Goal: Navigation & Orientation: Find specific page/section

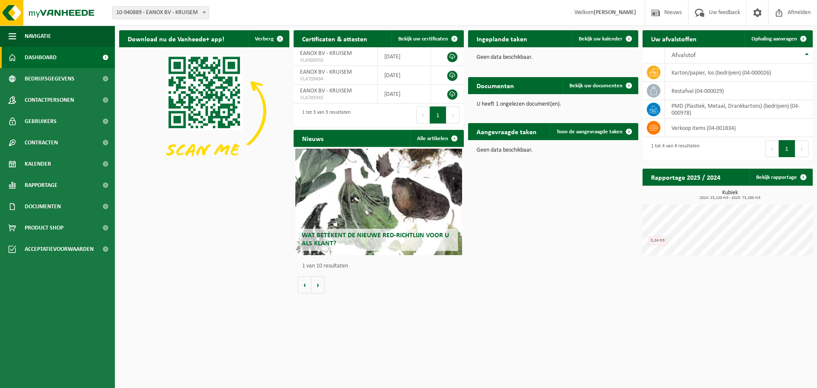
click at [555, 99] on div "U heeft 1 ongelezen document(en)." at bounding box center [553, 104] width 170 height 20
click at [579, 87] on span "Bekijk uw documenten" at bounding box center [595, 86] width 53 height 6
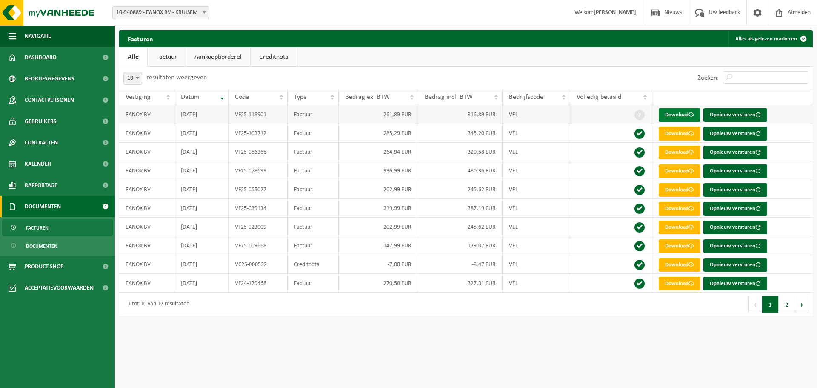
click at [685, 111] on link "Download" at bounding box center [680, 115] width 42 height 14
click at [80, 61] on link "Dashboard" at bounding box center [57, 57] width 115 height 21
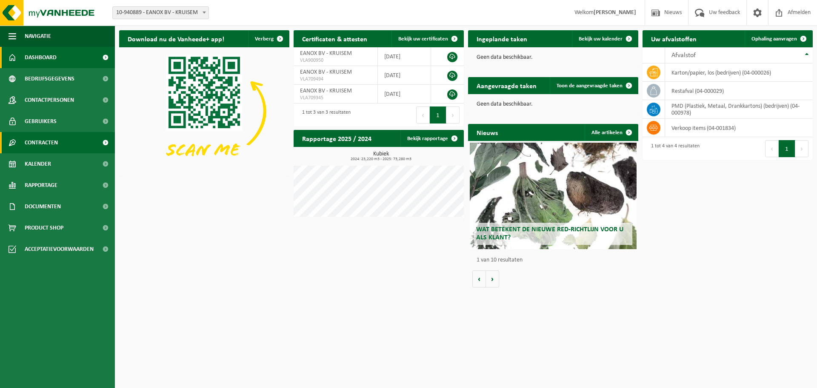
click at [68, 139] on link "Contracten" at bounding box center [57, 142] width 115 height 21
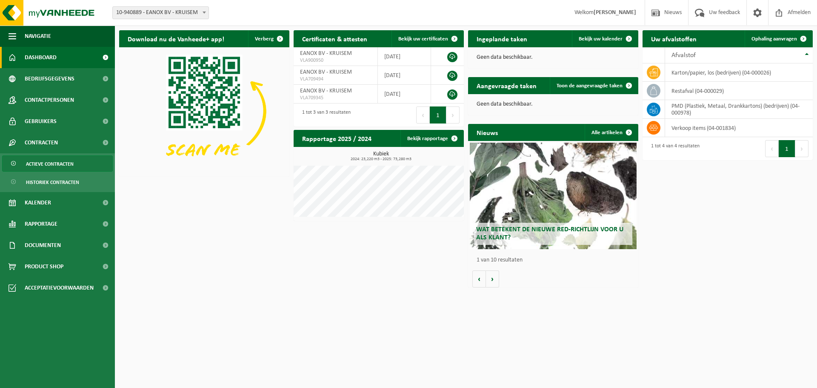
click at [68, 160] on span "Actieve contracten" at bounding box center [50, 164] width 48 height 16
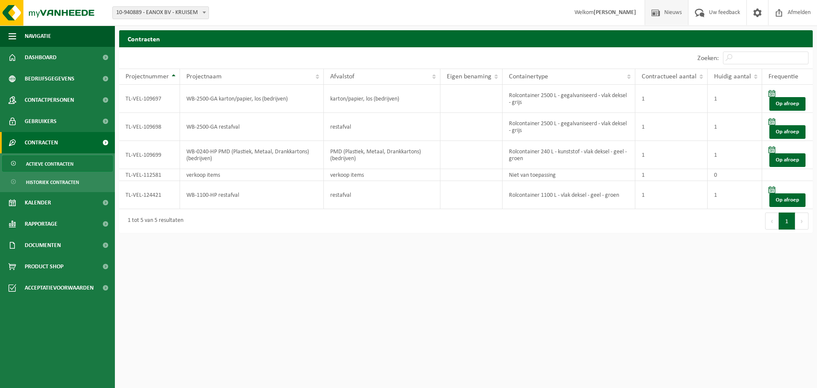
click at [676, 15] on span "Nieuws" at bounding box center [673, 12] width 22 height 25
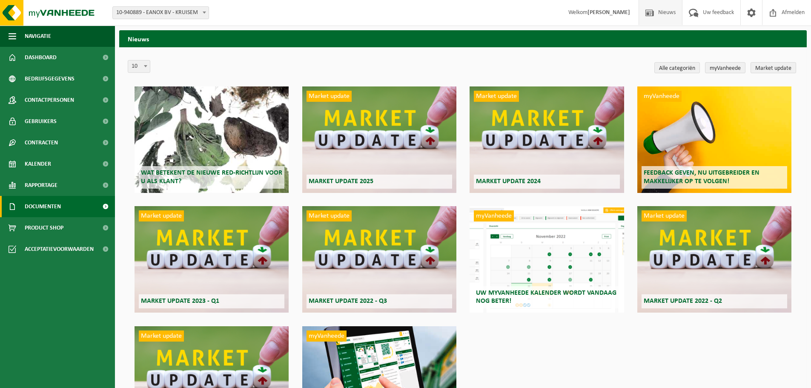
click at [67, 203] on link "Documenten" at bounding box center [57, 206] width 115 height 21
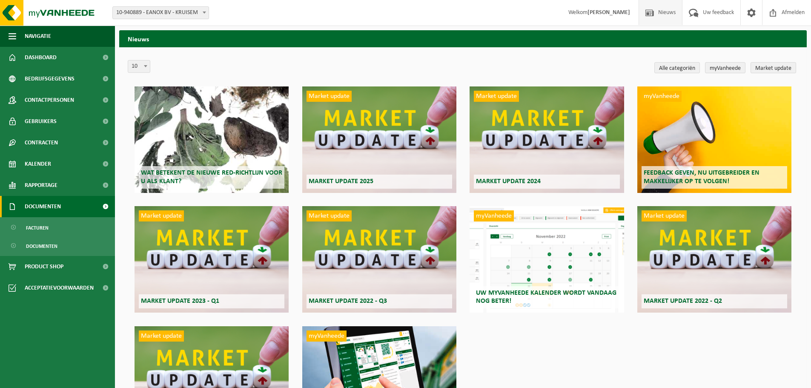
click at [67, 205] on link "Documenten" at bounding box center [57, 206] width 115 height 21
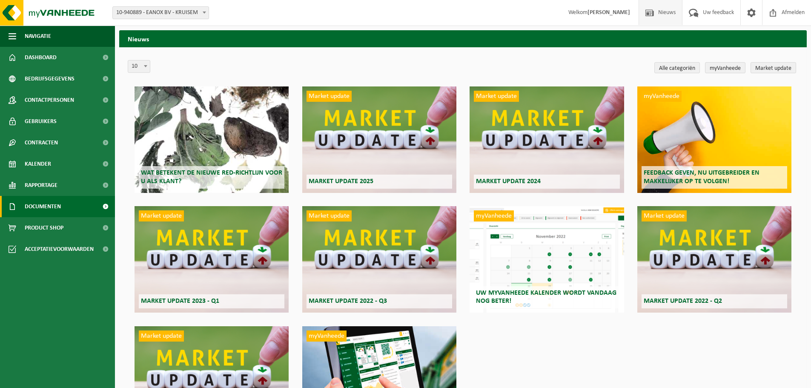
click at [67, 205] on link "Documenten" at bounding box center [57, 206] width 115 height 21
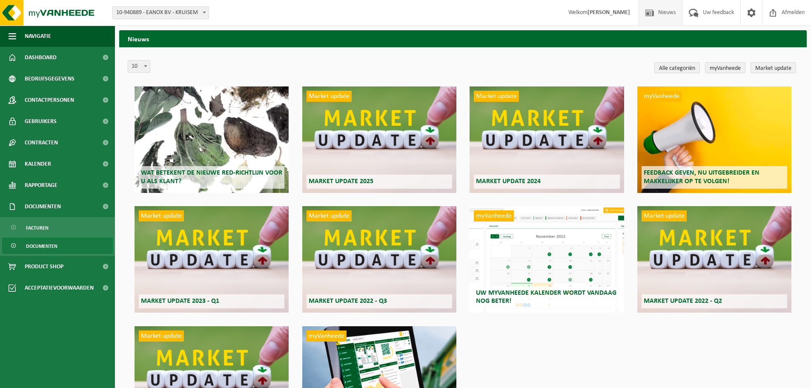
click at [46, 242] on span "Documenten" at bounding box center [41, 246] width 31 height 16
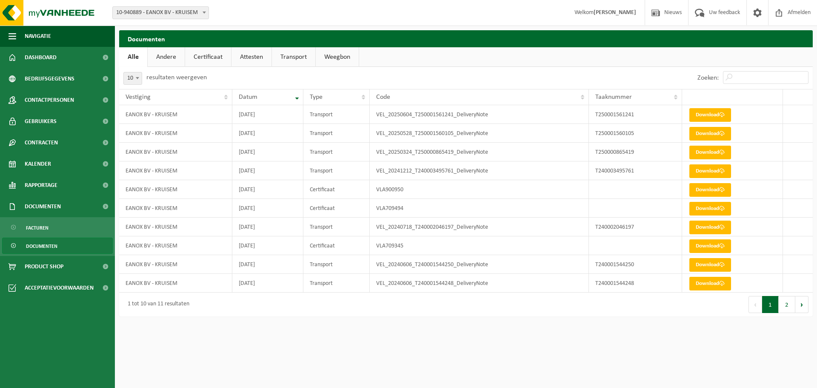
click at [214, 57] on link "Certificaat" at bounding box center [208, 57] width 46 height 20
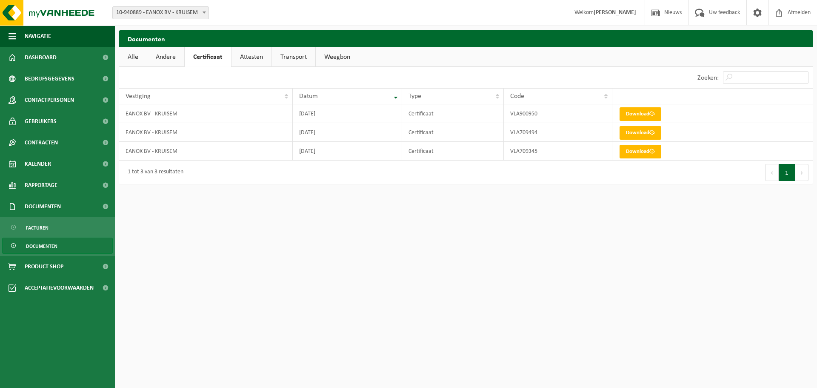
click at [162, 57] on link "Andere" at bounding box center [165, 57] width 37 height 20
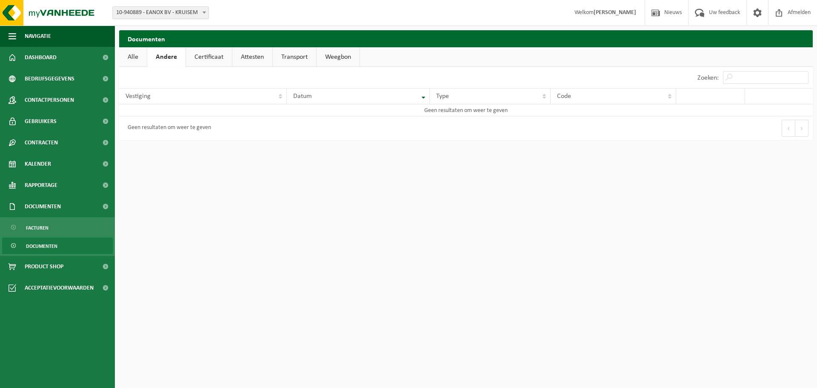
click at [237, 58] on link "Attesten" at bounding box center [252, 57] width 40 height 20
click at [295, 57] on link "Transport" at bounding box center [294, 57] width 43 height 20
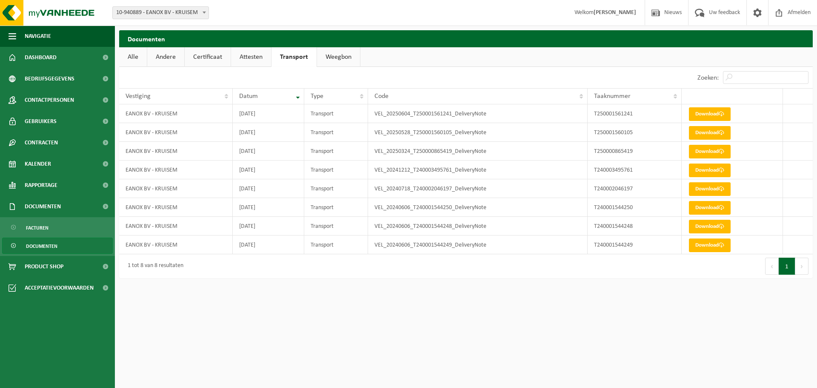
click at [139, 59] on link "Alle" at bounding box center [133, 57] width 28 height 20
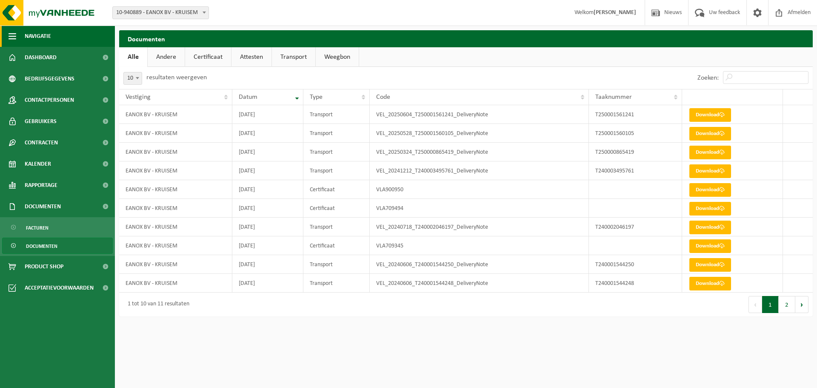
click at [45, 40] on span "Navigatie" at bounding box center [38, 36] width 26 height 21
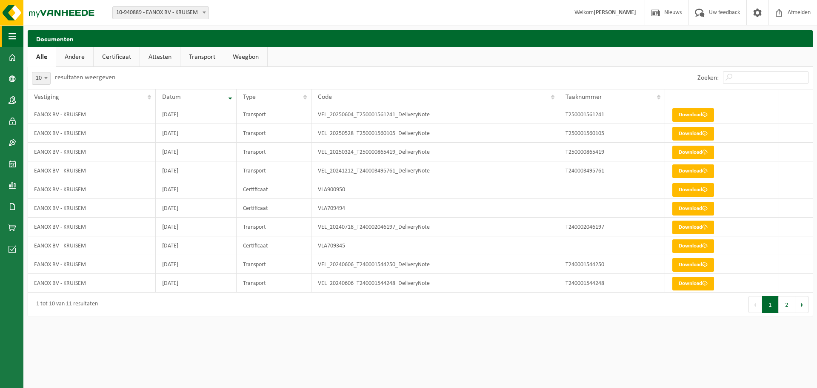
click at [12, 37] on span "button" at bounding box center [13, 36] width 8 height 21
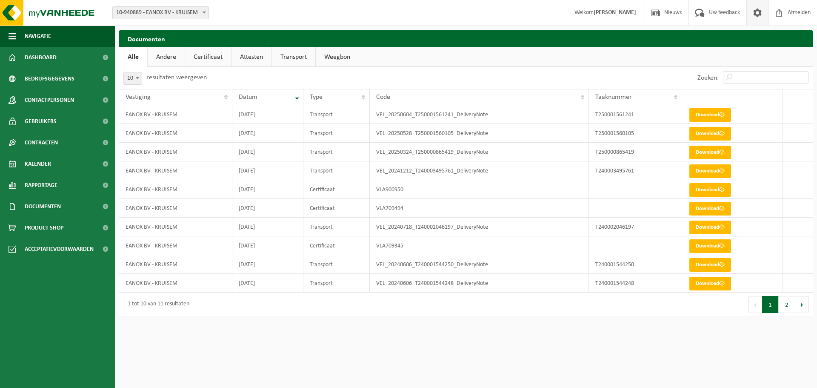
click at [757, 11] on span at bounding box center [757, 12] width 13 height 25
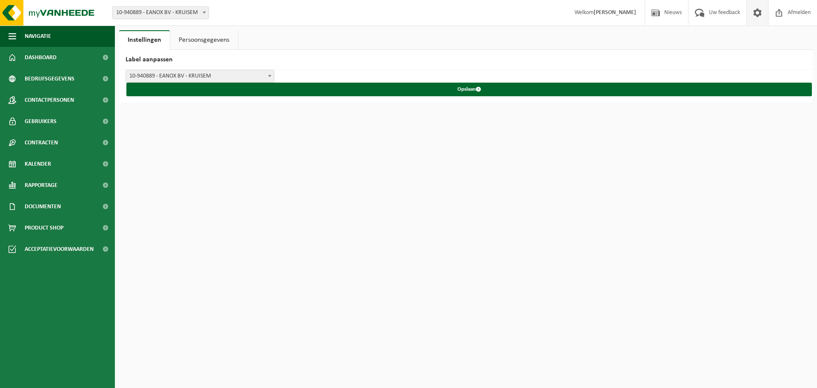
click at [205, 43] on link "Persoonsgegevens" at bounding box center [204, 40] width 68 height 20
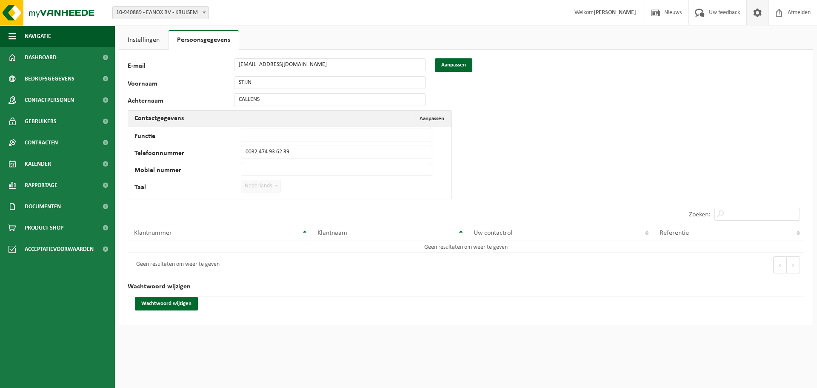
click at [141, 39] on link "Instellingen" at bounding box center [143, 40] width 49 height 20
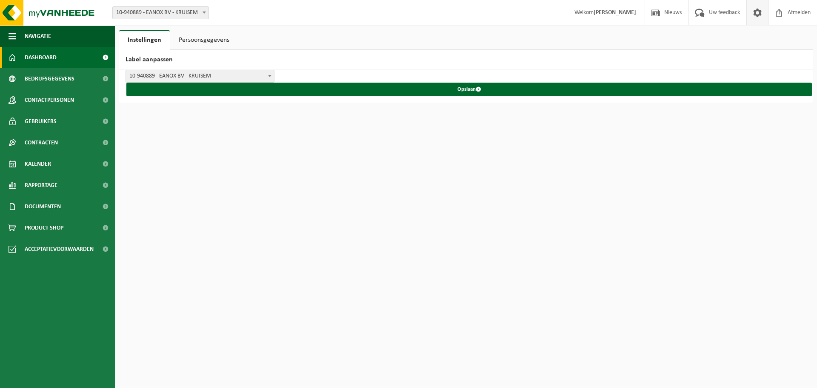
click at [50, 62] on span "Dashboard" at bounding box center [41, 57] width 32 height 21
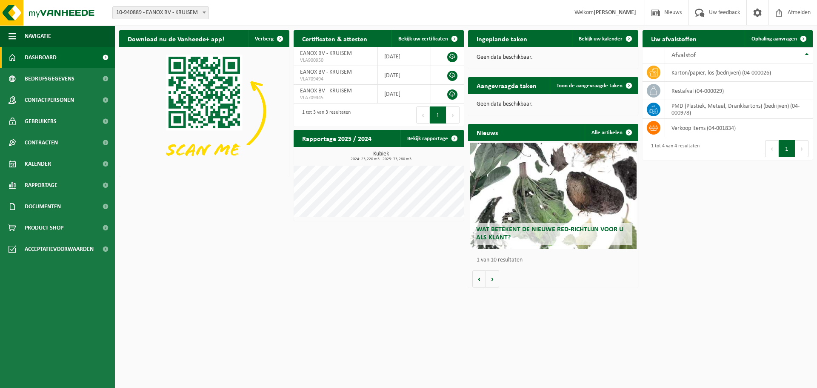
click at [665, 43] on h2 "Uw afvalstoffen" at bounding box center [673, 38] width 63 height 17
click at [415, 40] on span "Bekijk uw certificaten" at bounding box center [423, 39] width 50 height 6
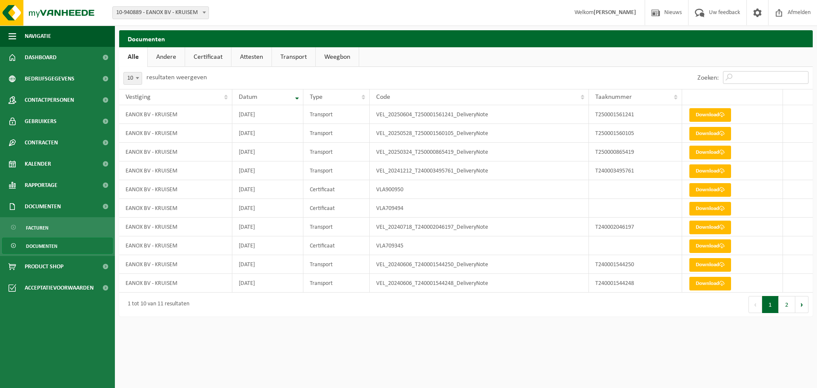
click at [757, 79] on input "Zoeken:" at bounding box center [766, 77] width 86 height 13
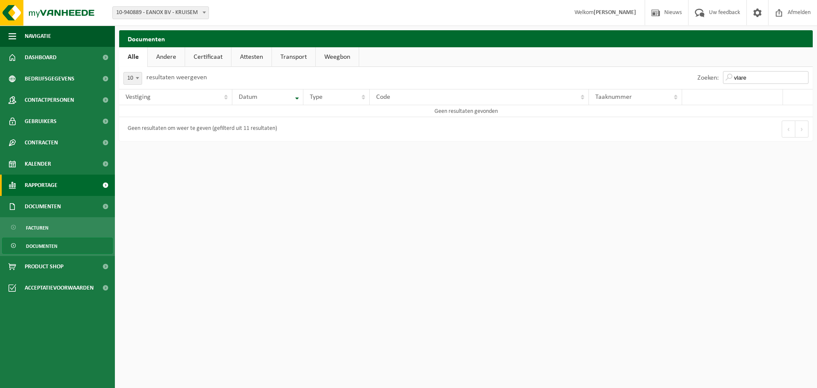
type input "vlare"
click at [57, 187] on span "Rapportage" at bounding box center [41, 184] width 33 height 21
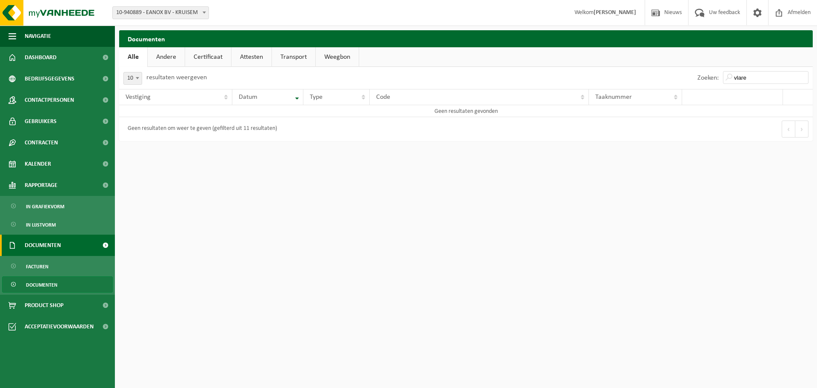
click at [54, 240] on span "Documenten" at bounding box center [43, 244] width 36 height 21
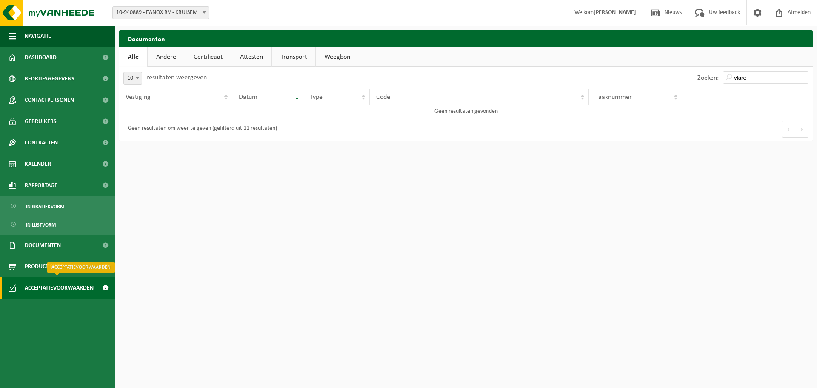
click at [46, 286] on span "Acceptatievoorwaarden" at bounding box center [59, 287] width 69 height 21
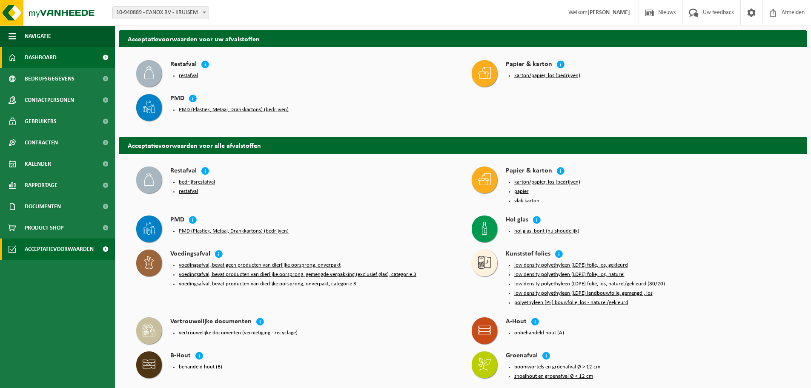
click at [56, 54] on span "Dashboard" at bounding box center [41, 57] width 32 height 21
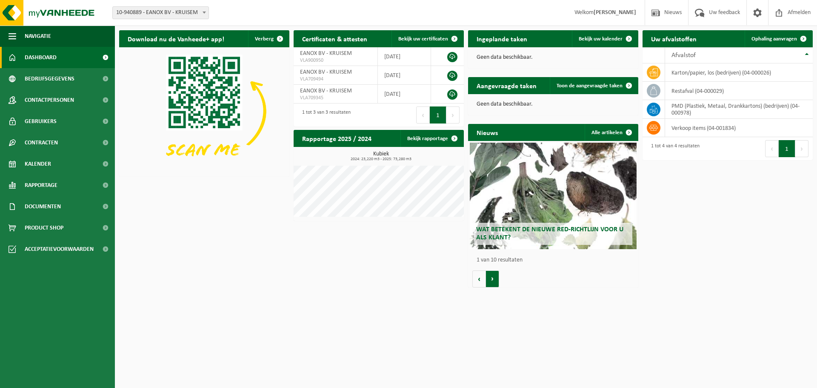
click at [493, 283] on button "Volgende" at bounding box center [492, 278] width 13 height 17
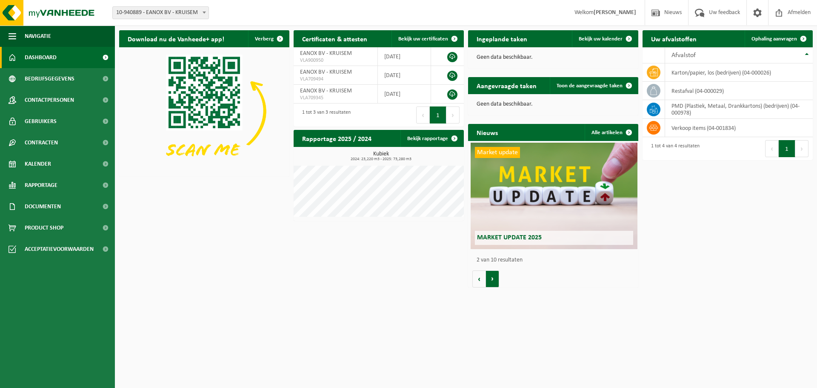
scroll to position [0, 170]
click at [57, 74] on span "Bedrijfsgegevens" at bounding box center [50, 78] width 50 height 21
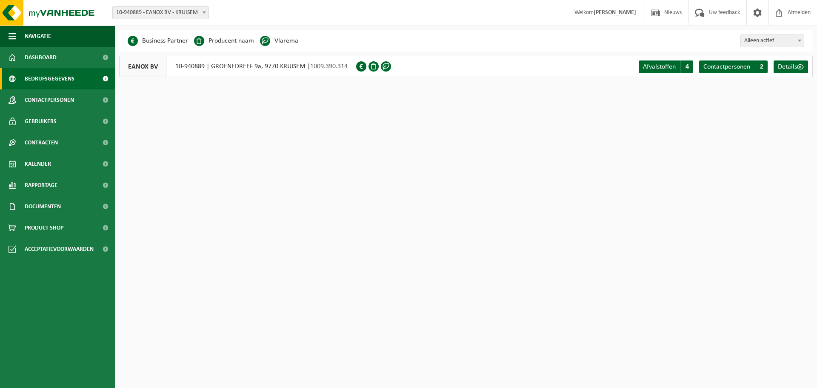
click at [283, 42] on li "Vlarema" at bounding box center [279, 40] width 38 height 13
click at [386, 66] on span at bounding box center [386, 66] width 10 height 10
click at [657, 68] on span "Afvalstoffen" at bounding box center [659, 66] width 33 height 7
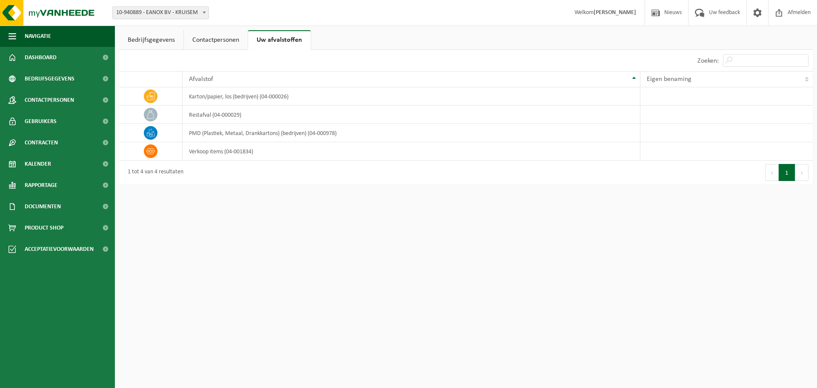
click at [217, 42] on link "Contactpersonen" at bounding box center [216, 40] width 64 height 20
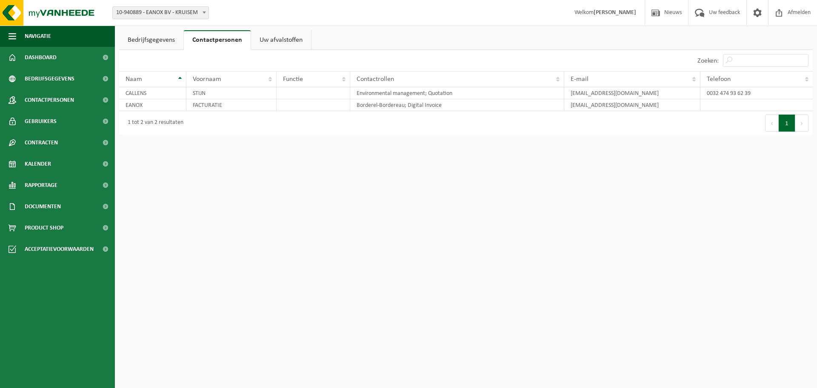
click at [145, 39] on link "Bedrijfsgegevens" at bounding box center [151, 40] width 64 height 20
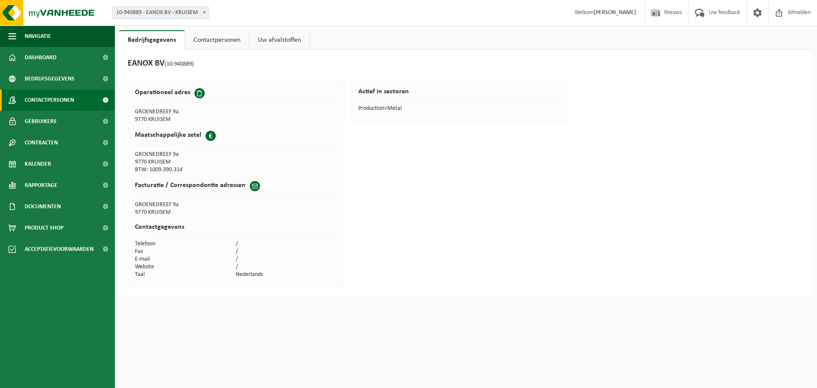
click at [52, 99] on span "Contactpersonen" at bounding box center [49, 99] width 49 height 21
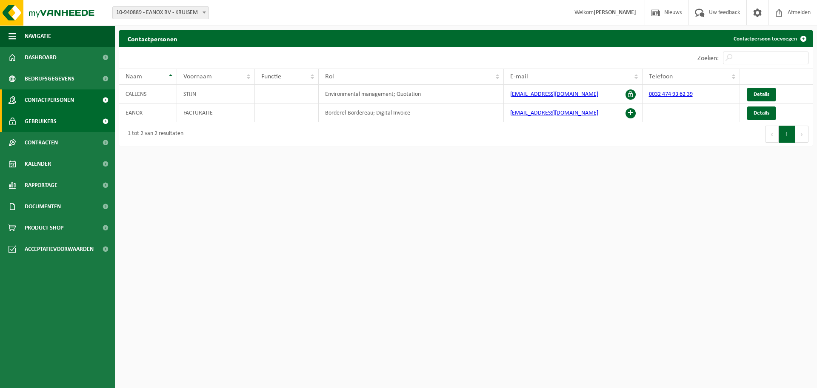
click at [52, 119] on span "Gebruikers" at bounding box center [41, 121] width 32 height 21
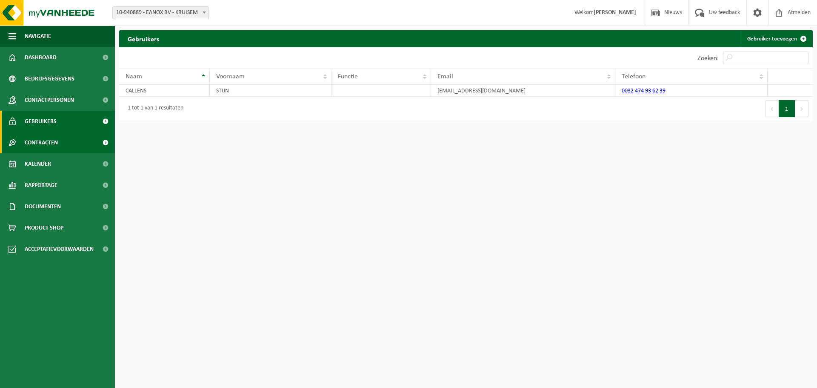
click at [51, 141] on span "Contracten" at bounding box center [41, 142] width 33 height 21
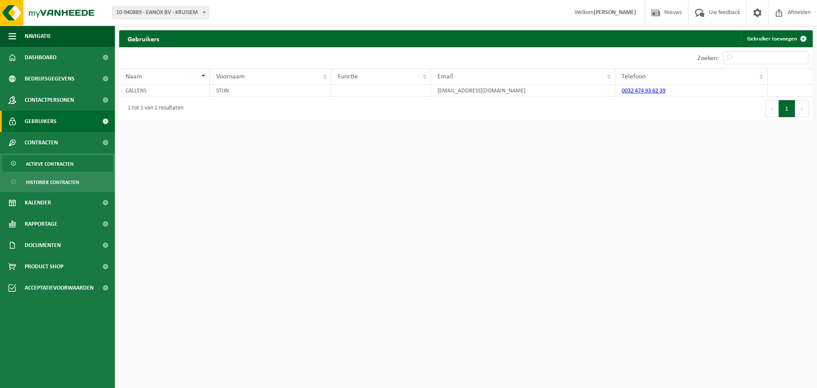
click at [56, 160] on span "Actieve contracten" at bounding box center [50, 164] width 48 height 16
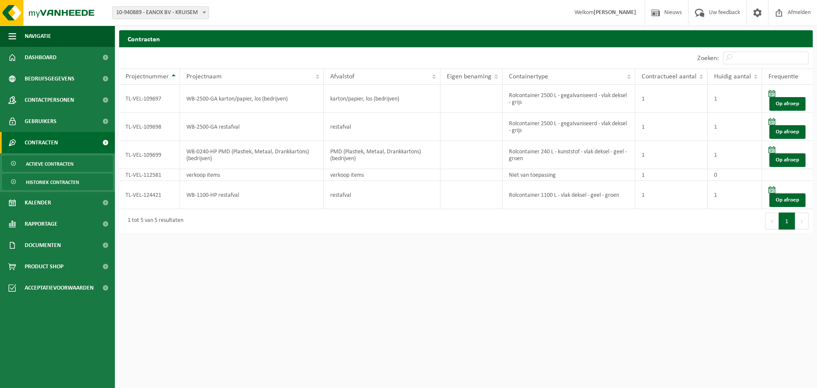
click at [52, 180] on span "Historiek contracten" at bounding box center [52, 182] width 53 height 16
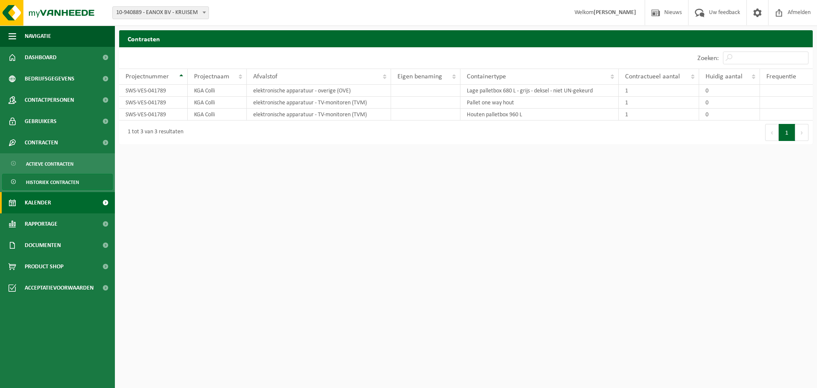
click at [52, 197] on link "Kalender" at bounding box center [57, 202] width 115 height 21
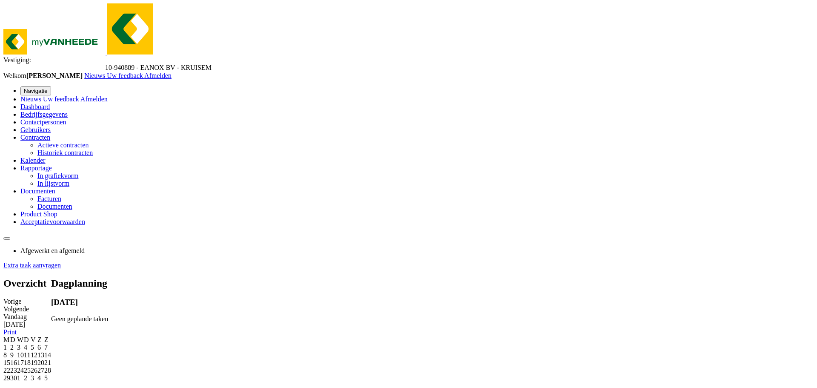
click at [39, 194] on span "Documenten" at bounding box center [37, 190] width 35 height 7
click at [46, 202] on span "Facturen" at bounding box center [49, 198] width 24 height 7
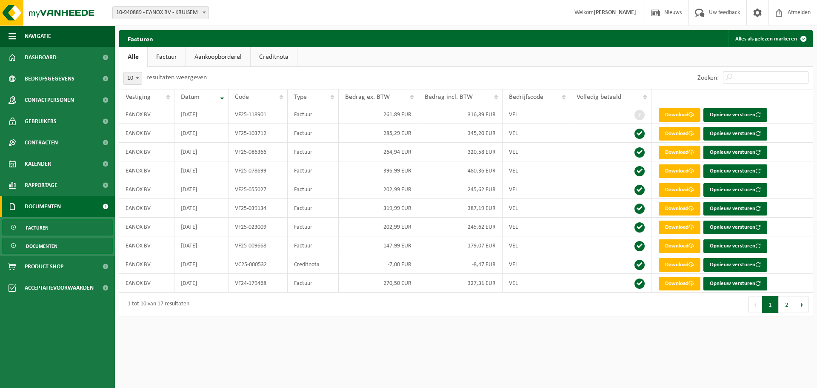
click at [46, 243] on span "Documenten" at bounding box center [41, 246] width 31 height 16
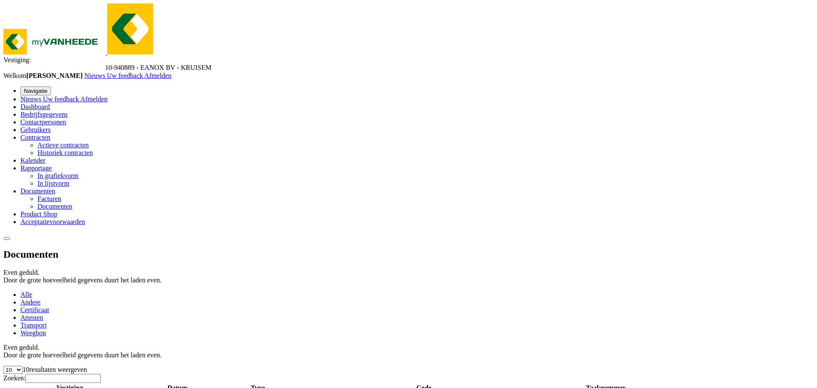
click at [41, 217] on span "Product Shop" at bounding box center [38, 213] width 37 height 7
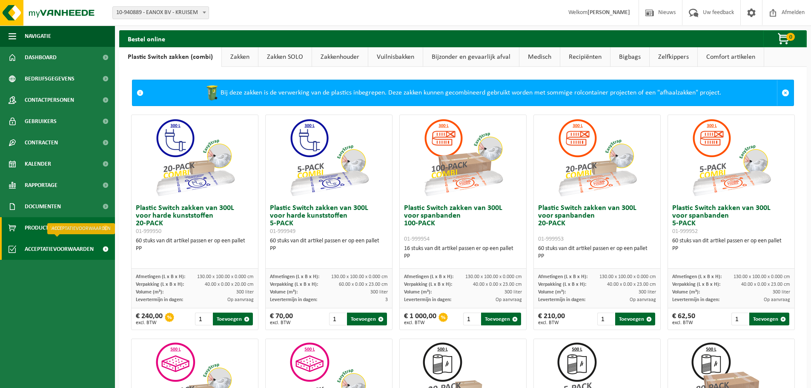
click at [44, 251] on span "Acceptatievoorwaarden" at bounding box center [59, 248] width 69 height 21
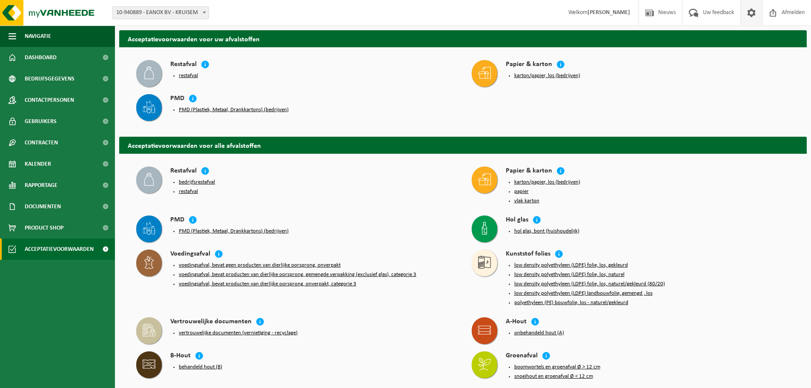
click at [753, 9] on span at bounding box center [751, 12] width 13 height 25
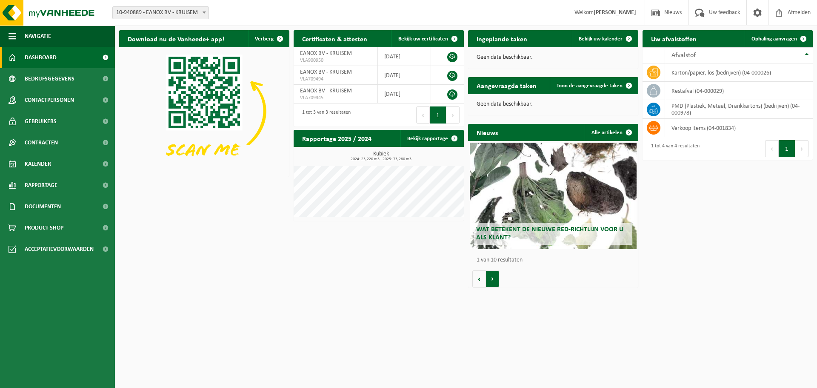
click at [496, 279] on button "Volgende" at bounding box center [492, 278] width 13 height 17
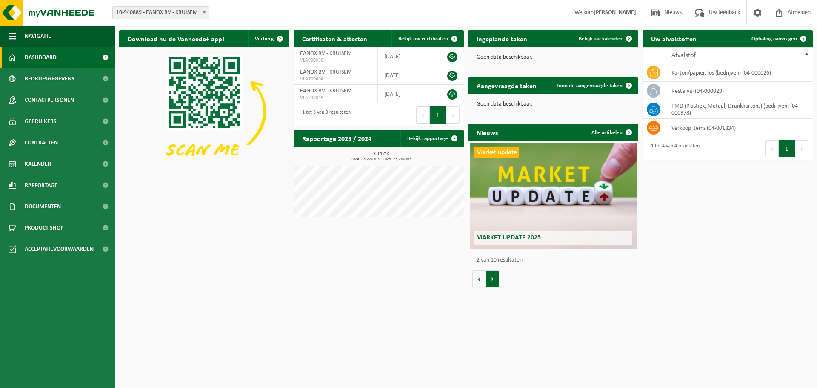
click at [496, 279] on button "Volgende" at bounding box center [492, 278] width 13 height 17
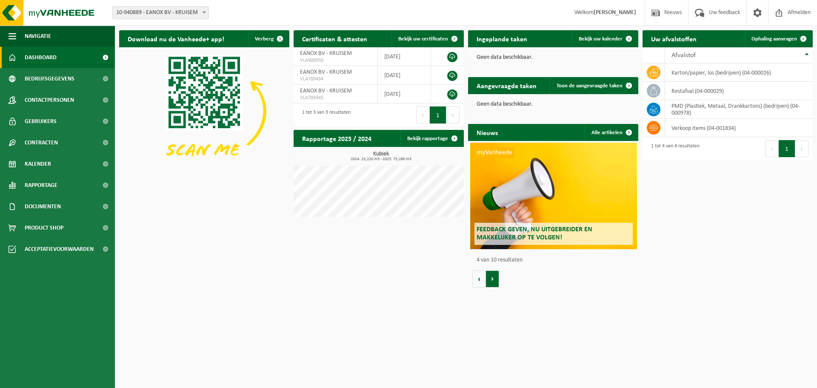
scroll to position [0, 511]
click at [615, 130] on link "Alle artikelen" at bounding box center [611, 132] width 53 height 17
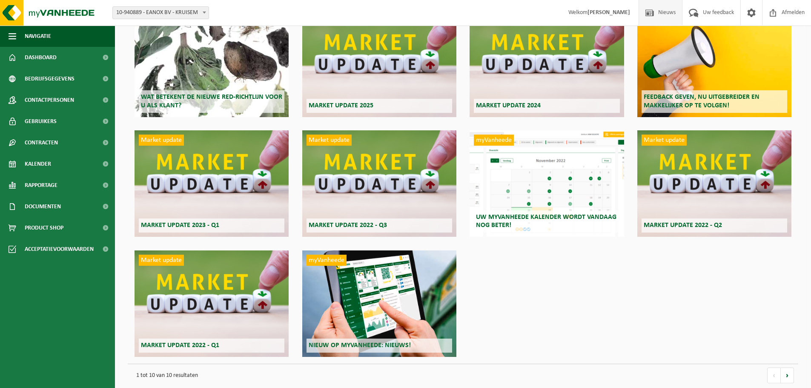
scroll to position [88, 0]
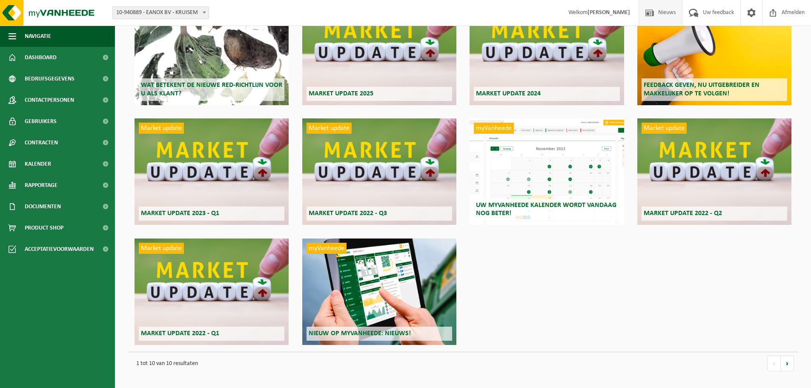
click at [558, 163] on div "myVanheede Uw myVanheede kalender wordt vandaag nog beter!" at bounding box center [546, 171] width 154 height 106
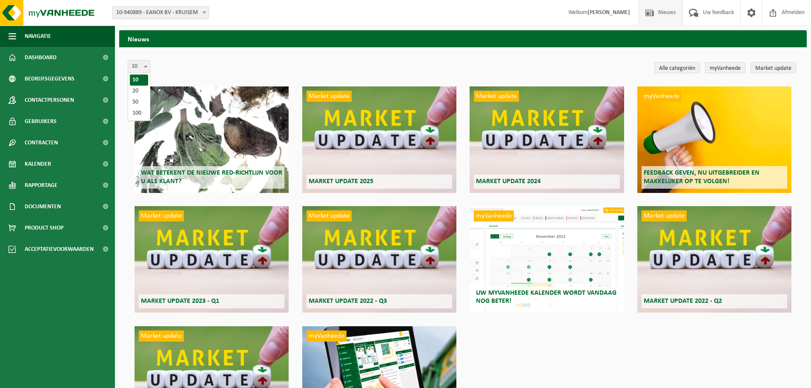
click at [147, 70] on span at bounding box center [145, 65] width 9 height 11
select select "100"
click at [37, 40] on span "Navigatie" at bounding box center [38, 36] width 26 height 21
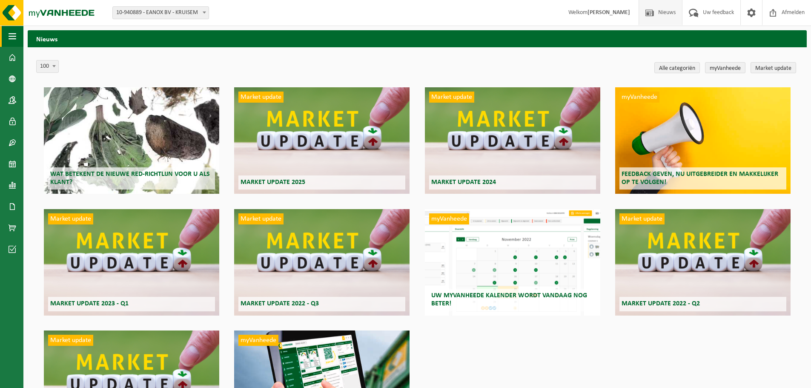
click at [11, 36] on span "button" at bounding box center [13, 36] width 8 height 21
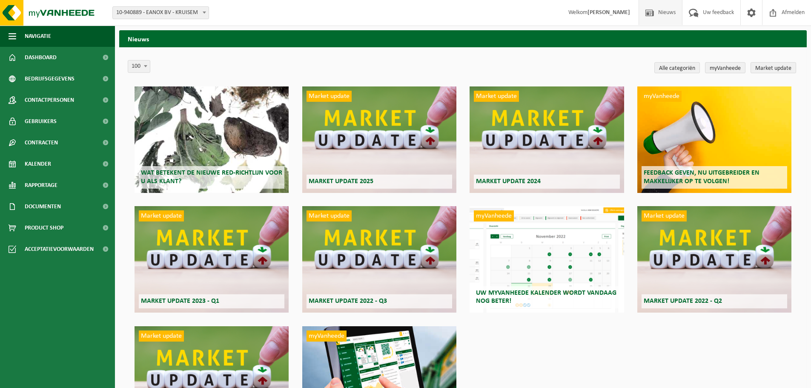
click at [616, 13] on strong "[PERSON_NAME]" at bounding box center [608, 12] width 43 height 6
click at [654, 14] on span at bounding box center [649, 12] width 13 height 25
click at [703, 12] on span "Uw feedback" at bounding box center [717, 12] width 35 height 25
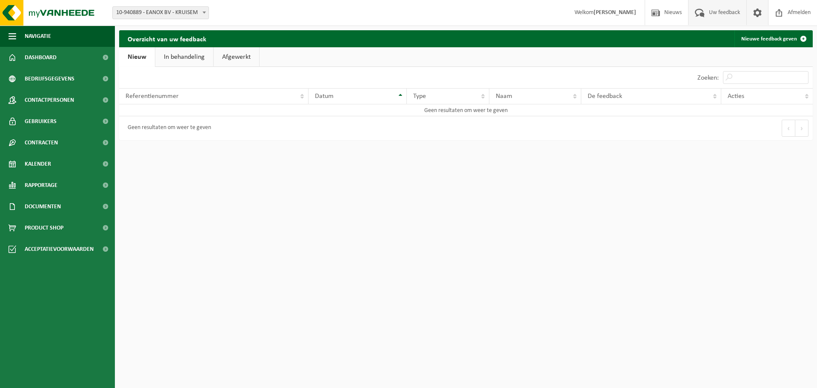
click at [761, 14] on span at bounding box center [757, 12] width 13 height 25
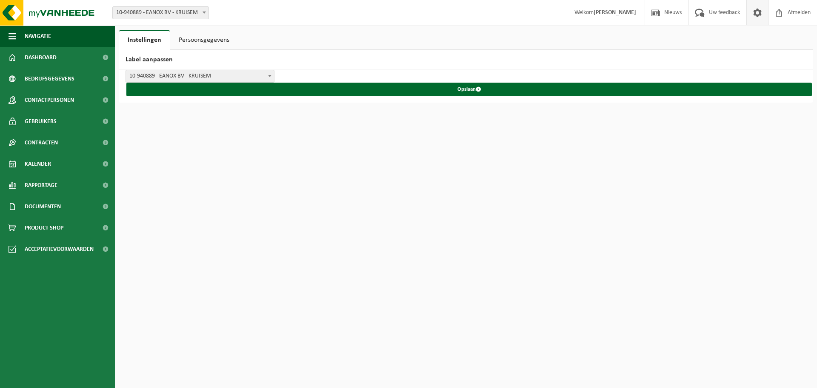
click at [214, 40] on link "Persoonsgegevens" at bounding box center [204, 40] width 68 height 20
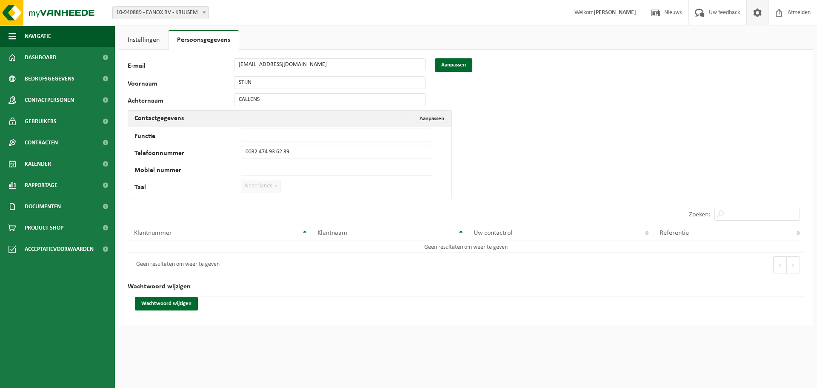
click at [163, 39] on link "Instellingen" at bounding box center [143, 40] width 49 height 20
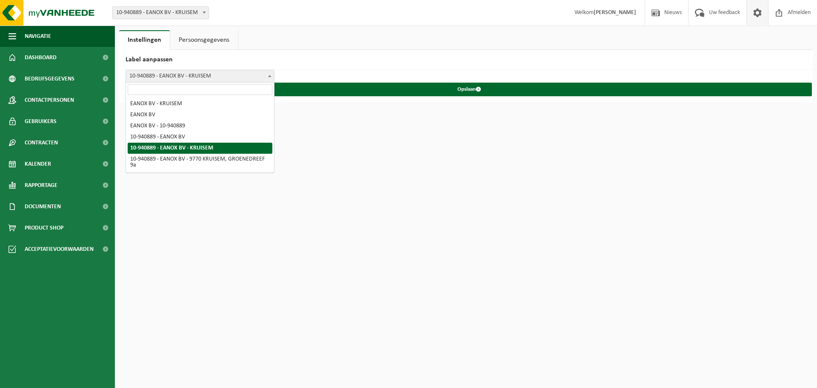
click at [186, 71] on span "10-940889 - EANOX BV - KRUISEM" at bounding box center [200, 76] width 148 height 12
